Goal: Check status: Check status

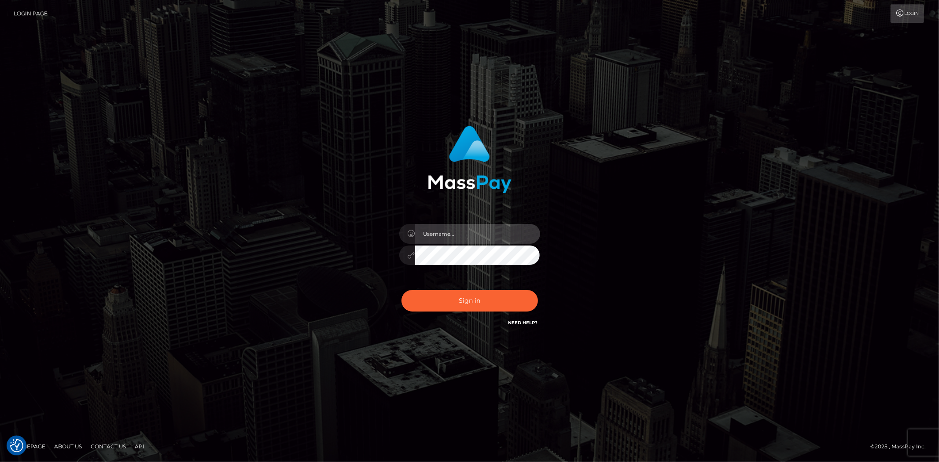
click at [440, 236] on input "text" at bounding box center [477, 234] width 125 height 20
type input "leigh.ann_main"
click at [465, 301] on button "Sign in" at bounding box center [469, 301] width 136 height 22
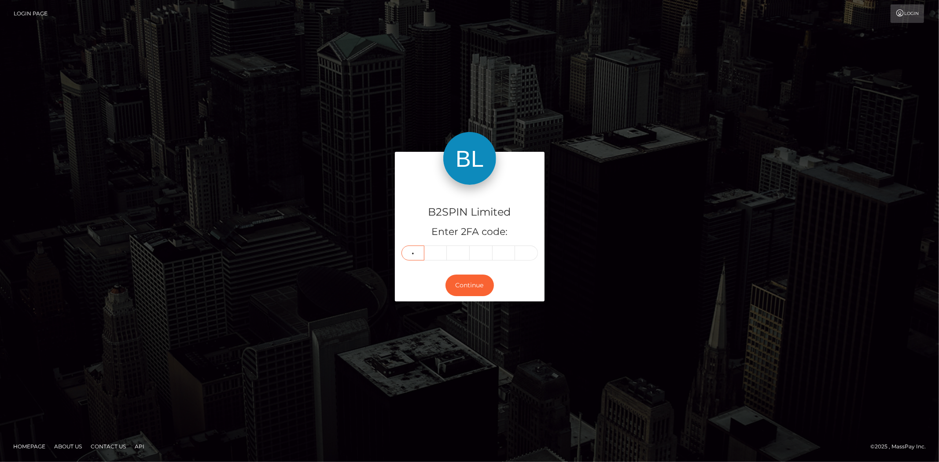
type input "4"
type input "6"
type input "0"
type input "7"
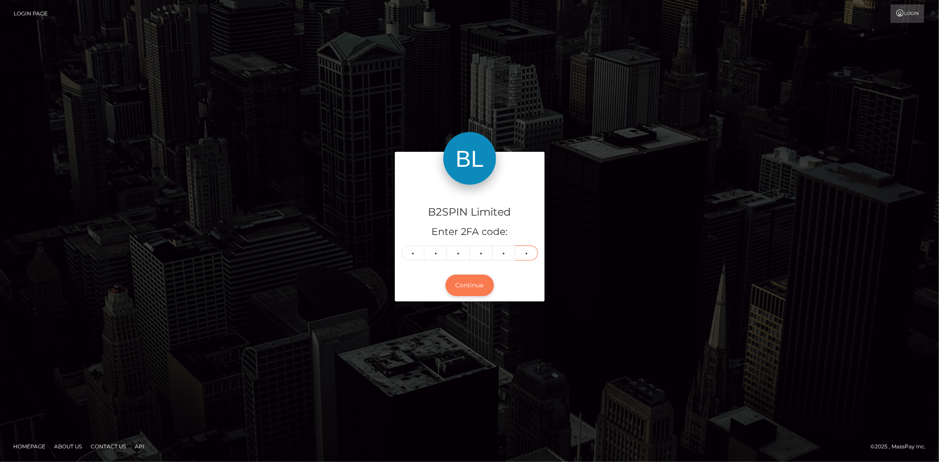
type input "2"
click at [466, 282] on button "Continue" at bounding box center [469, 286] width 48 height 22
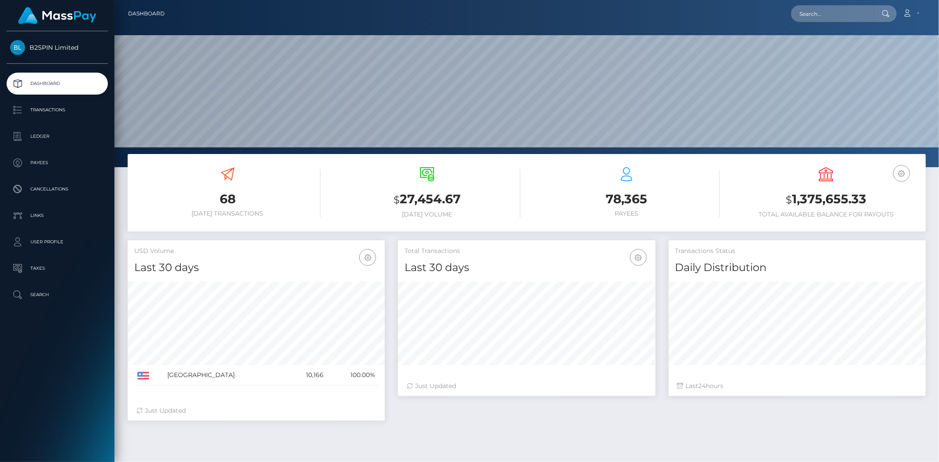
scroll to position [156, 257]
click at [45, 107] on p "Transactions" at bounding box center [57, 109] width 94 height 13
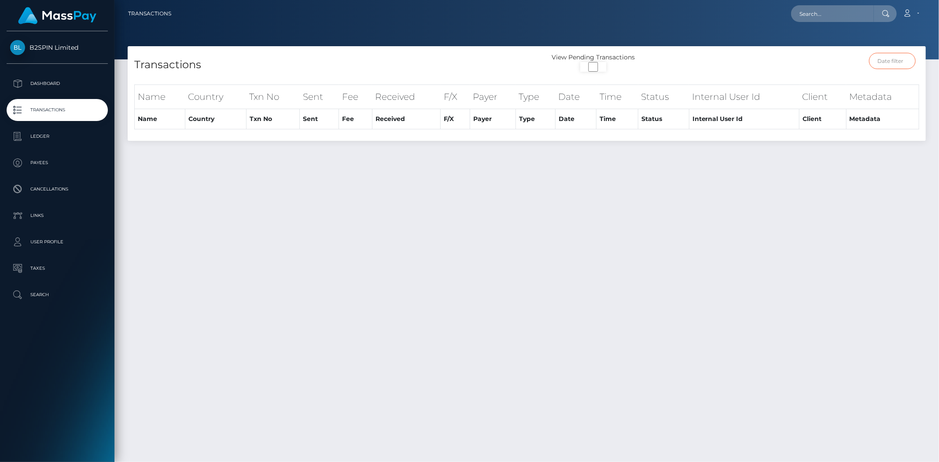
drag, startPoint x: 889, startPoint y: 59, endPoint x: 869, endPoint y: 49, distance: 22.2
click at [889, 59] on input "text" at bounding box center [892, 61] width 47 height 16
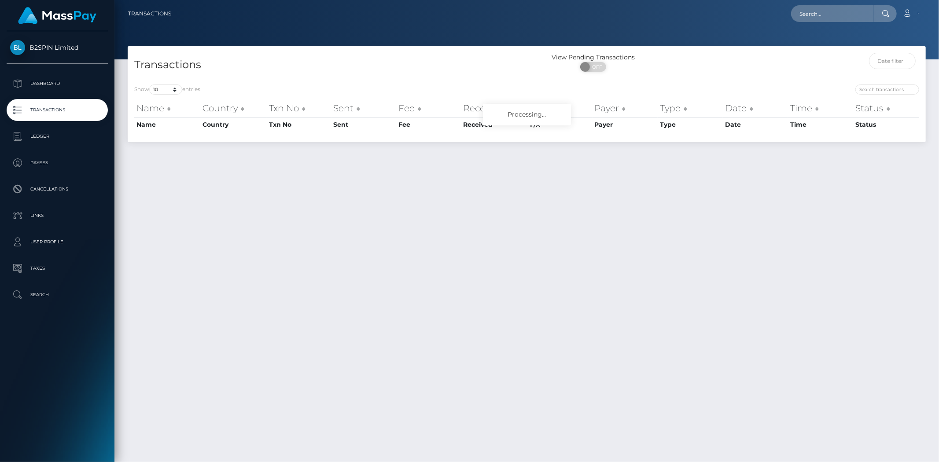
click at [871, 200] on div "Transactions View Pending Transactions ON OFF Show 10 25 50 100 250 500 1,000 3…" at bounding box center [526, 250] width 824 height 408
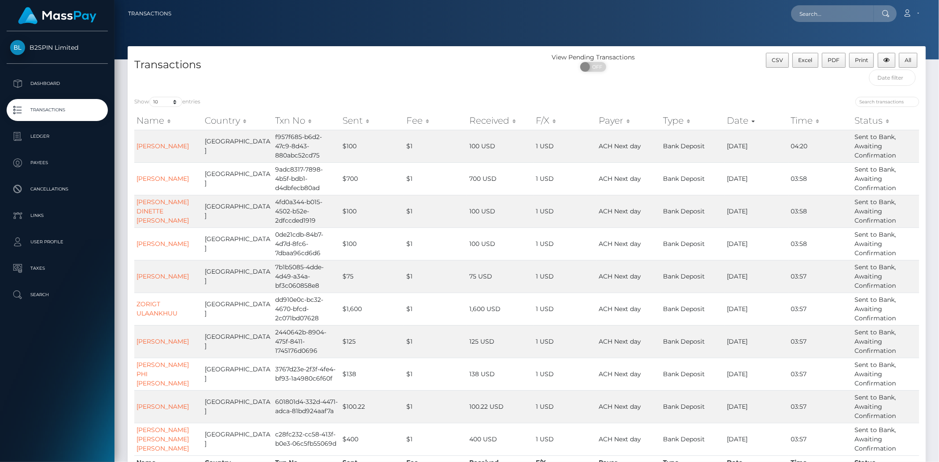
click at [885, 91] on div "Show 10 25 50 100 250 500 1,000 3,500 entries Name Country Txn No Sent Fee Rece…" at bounding box center [527, 290] width 798 height 401
click at [894, 77] on input "text" at bounding box center [892, 78] width 47 height 16
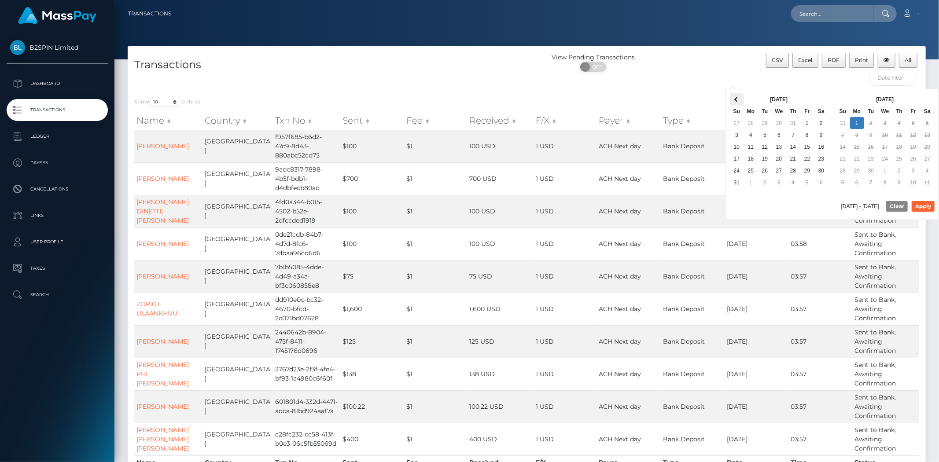
click at [733, 98] on th at bounding box center [737, 99] width 14 height 12
click at [735, 99] on span at bounding box center [736, 99] width 5 height 5
click at [927, 98] on span at bounding box center [926, 99] width 5 height 5
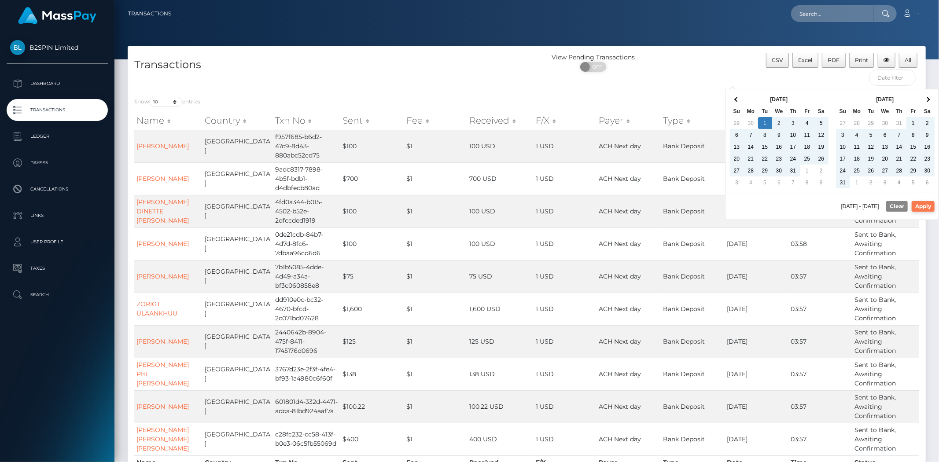
click at [922, 204] on button "Apply" at bounding box center [922, 206] width 23 height 11
type input "[DATE] - [DATE]"
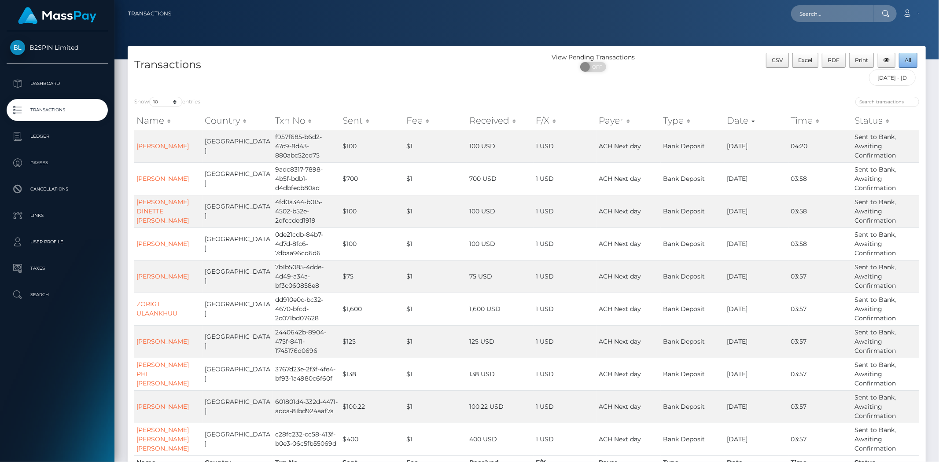
click at [903, 59] on button "All" at bounding box center [907, 60] width 18 height 15
